Goal: Check status: Check status

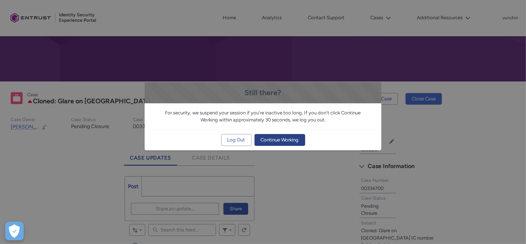
click at [285, 143] on span "Continue Working" at bounding box center [280, 139] width 38 height 11
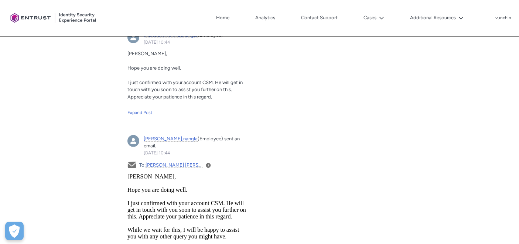
scroll to position [1026, 0]
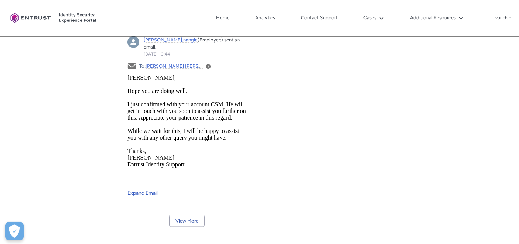
click at [144, 184] on link "Expand Email" at bounding box center [187, 190] width 119 height 12
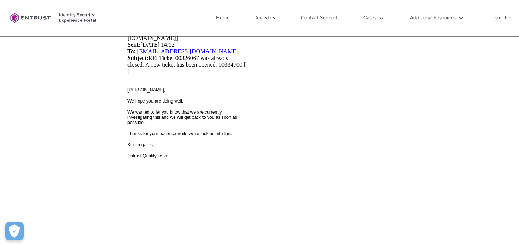
scroll to position [974, 0]
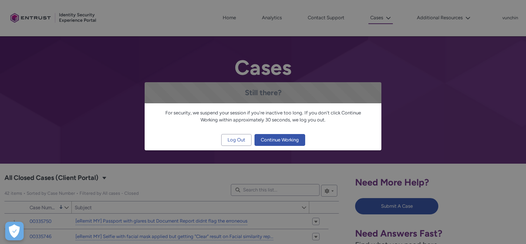
click at [278, 137] on span "Continue Working" at bounding box center [280, 139] width 38 height 11
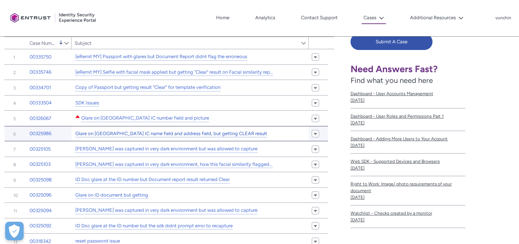
scroll to position [82, 0]
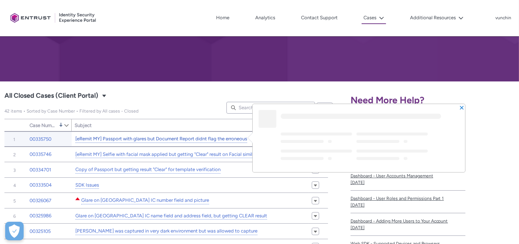
click at [194, 137] on link "[eRemit MY] Passport with glares but Document Report didnt flag the erroneous" at bounding box center [161, 139] width 172 height 8
type input "130"
type input "651"
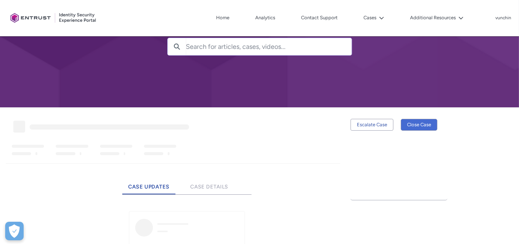
scroll to position [105, 0]
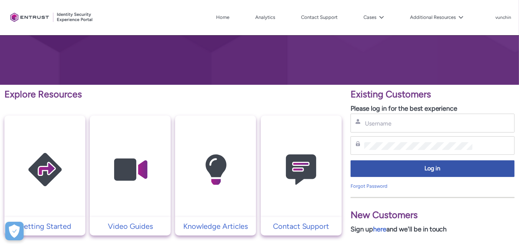
scroll to position [82, 0]
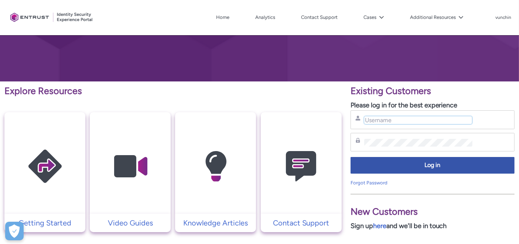
click at [388, 118] on input "Username" at bounding box center [418, 120] width 108 height 8
click at [368, 13] on button "Cases" at bounding box center [374, 17] width 24 height 11
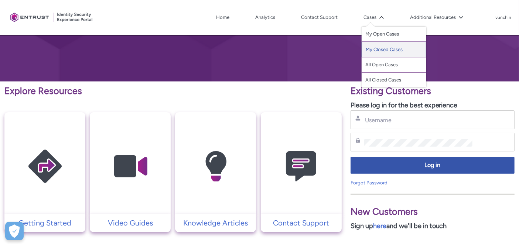
click at [370, 50] on link "My Closed Cases" at bounding box center [394, 50] width 65 height 16
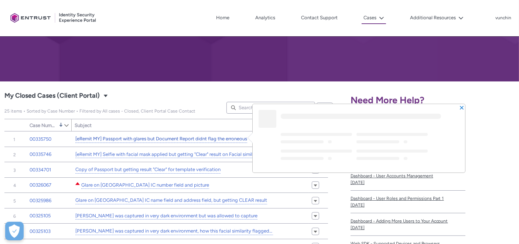
click at [194, 139] on link "[eRemit MY] Passport with glares but Document Report didnt flag the erroneous" at bounding box center [161, 139] width 172 height 8
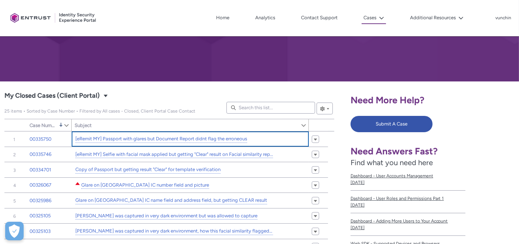
type input "130"
type input "651"
